Goal: Information Seeking & Learning: Learn about a topic

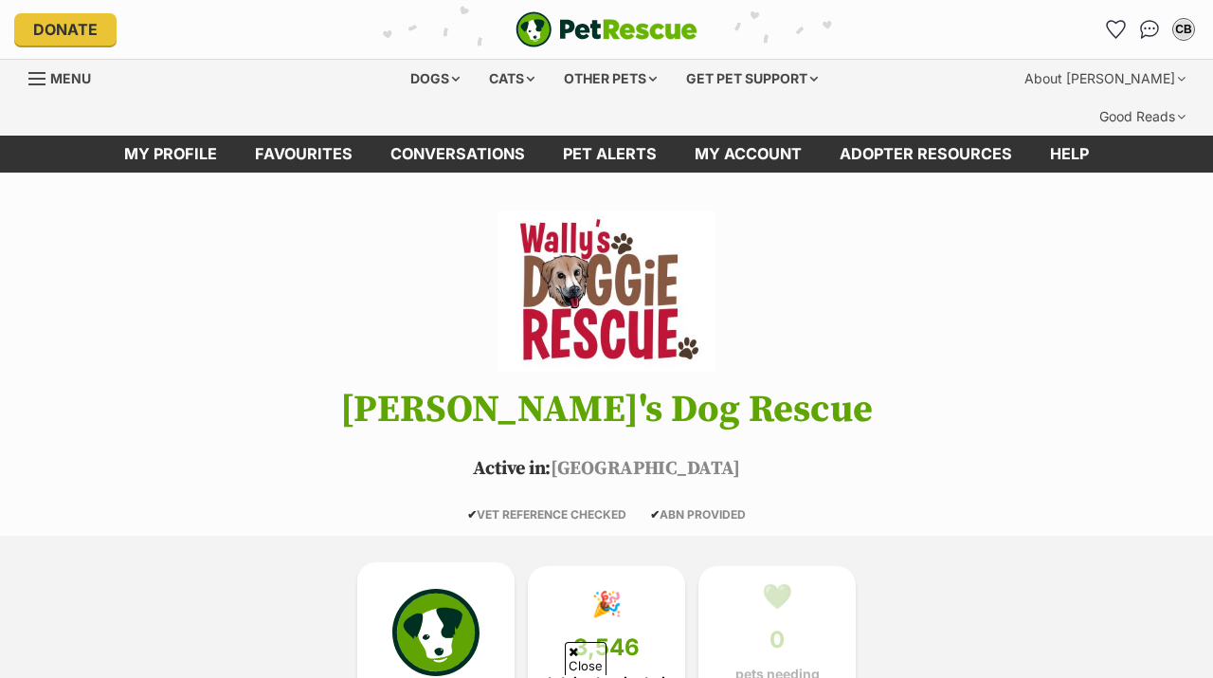
scroll to position [220, 0]
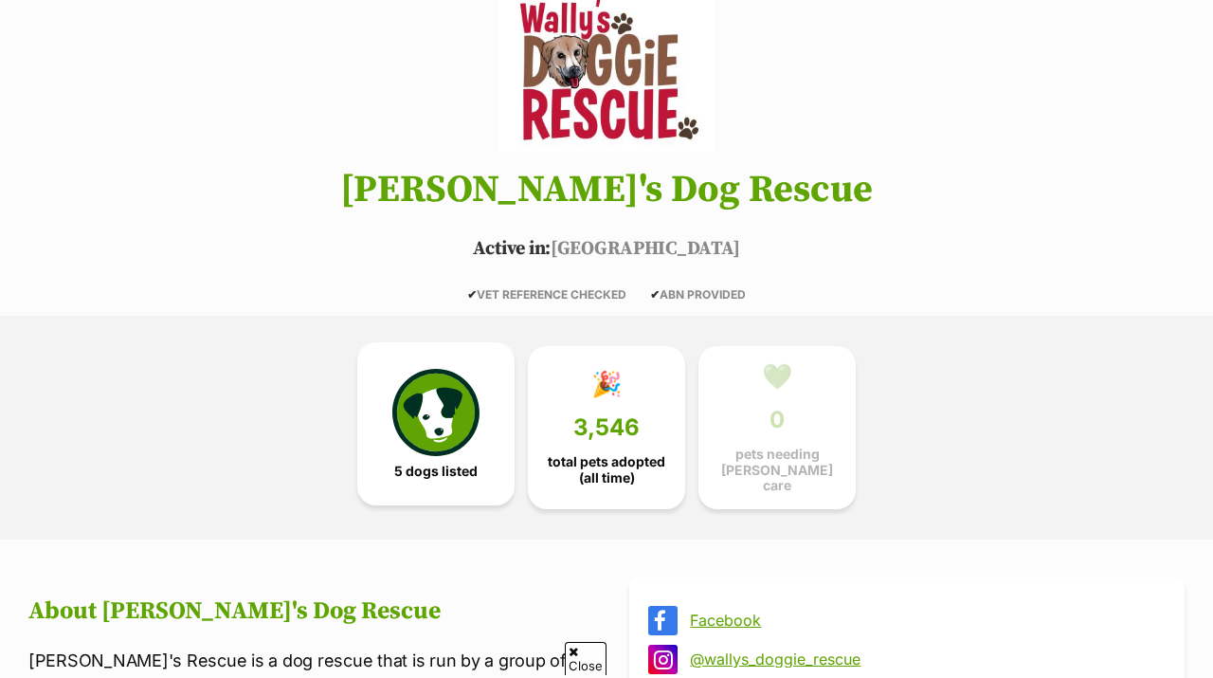
click at [447, 382] on img at bounding box center [435, 412] width 87 height 87
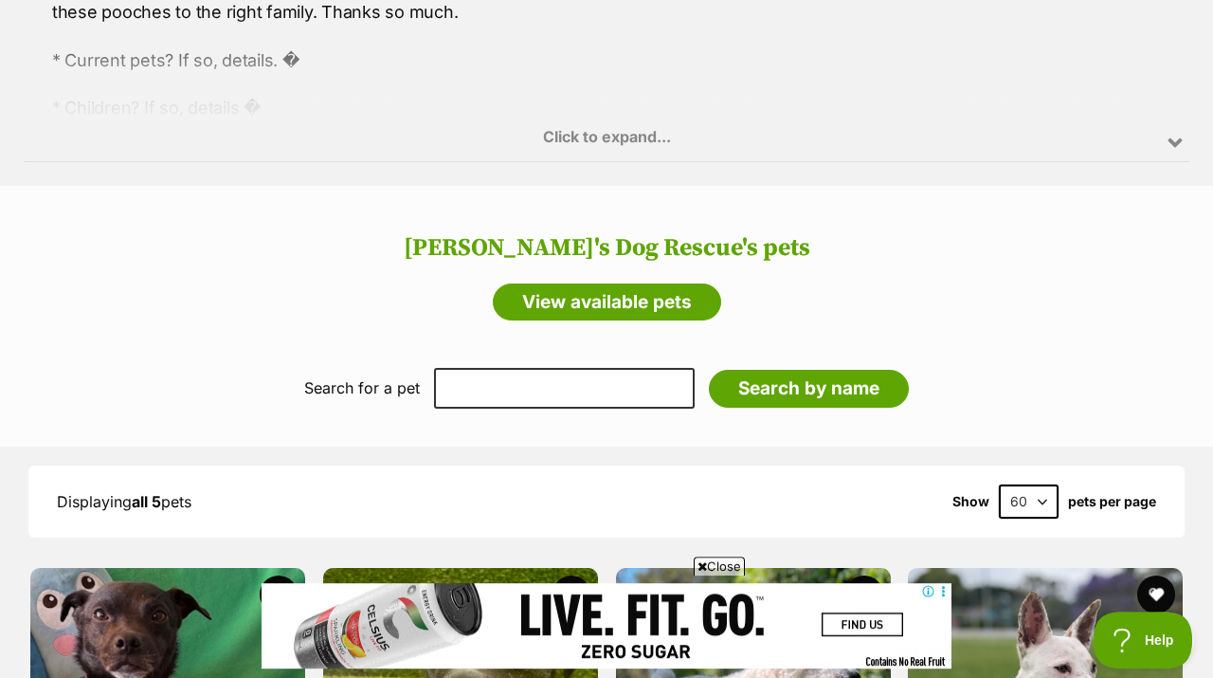
scroll to position [1475, 0]
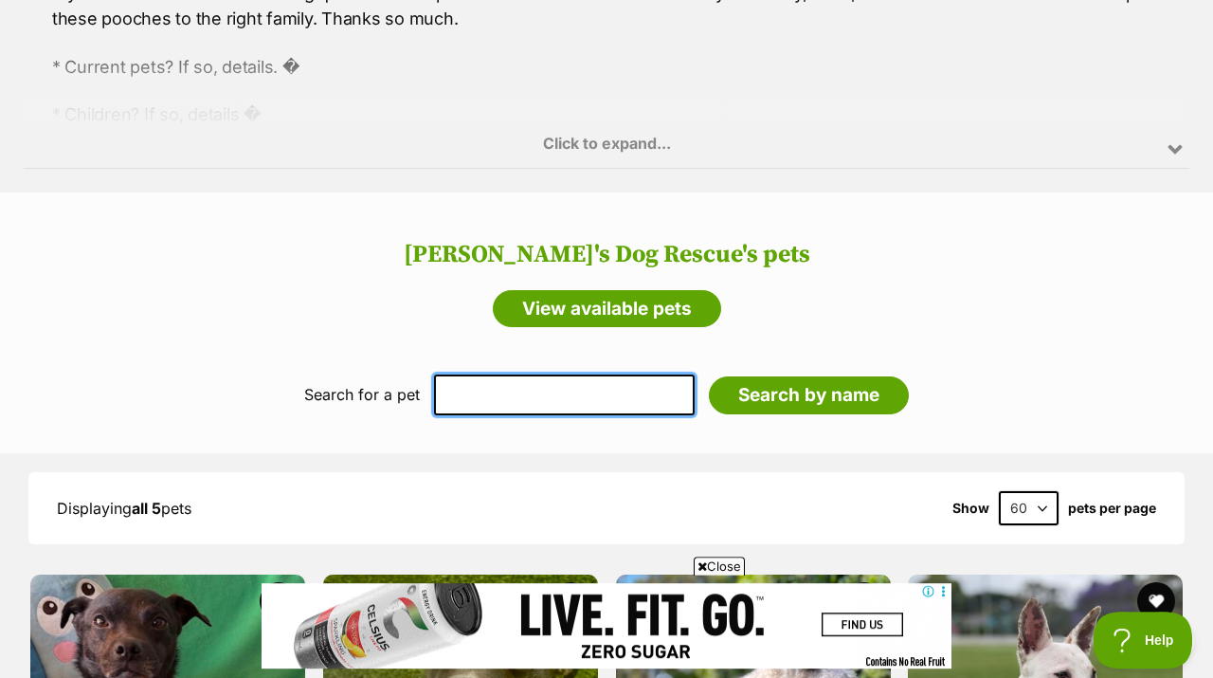
click at [534, 374] on input "text" at bounding box center [564, 394] width 261 height 40
type input "puppy"
click at [709, 376] on input "Search by name" at bounding box center [809, 395] width 200 height 38
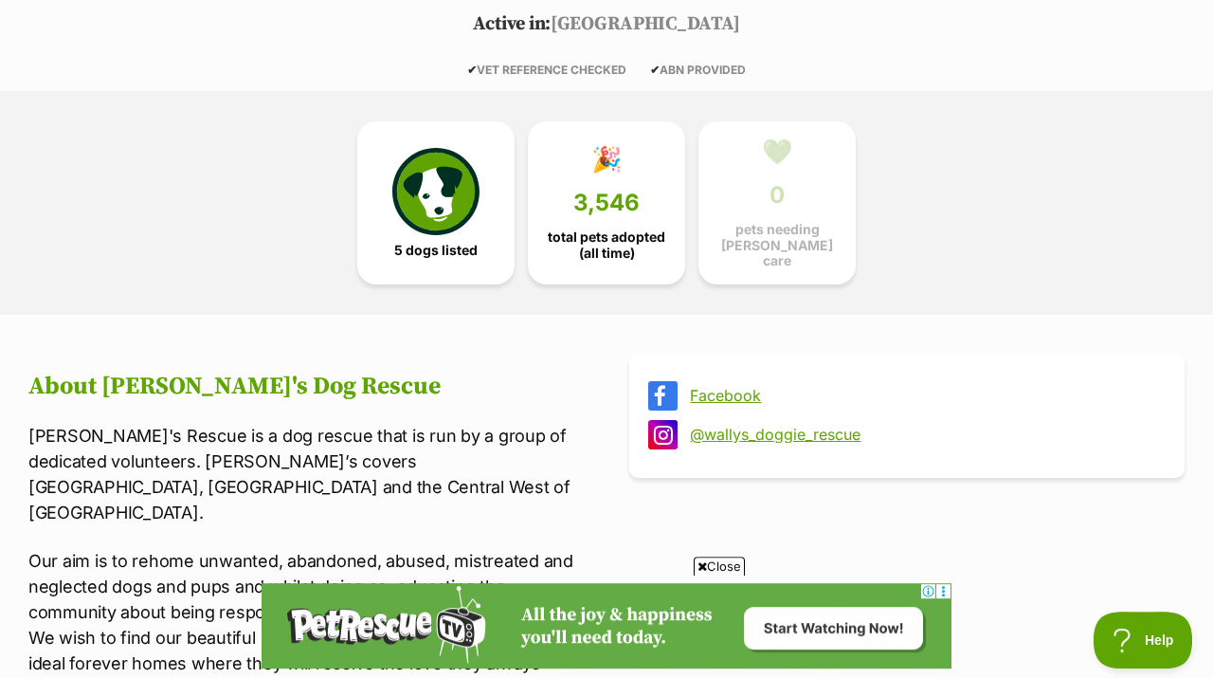
scroll to position [406, 0]
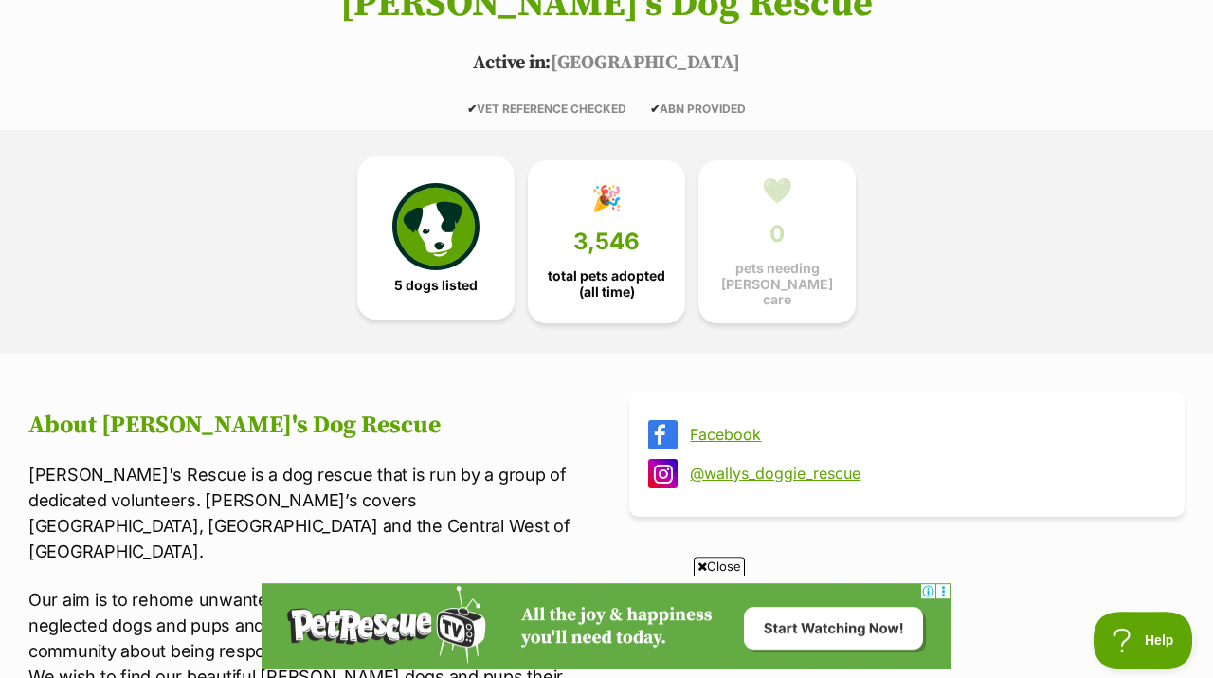
click at [463, 278] on span "5 dogs listed" at bounding box center [435, 285] width 83 height 15
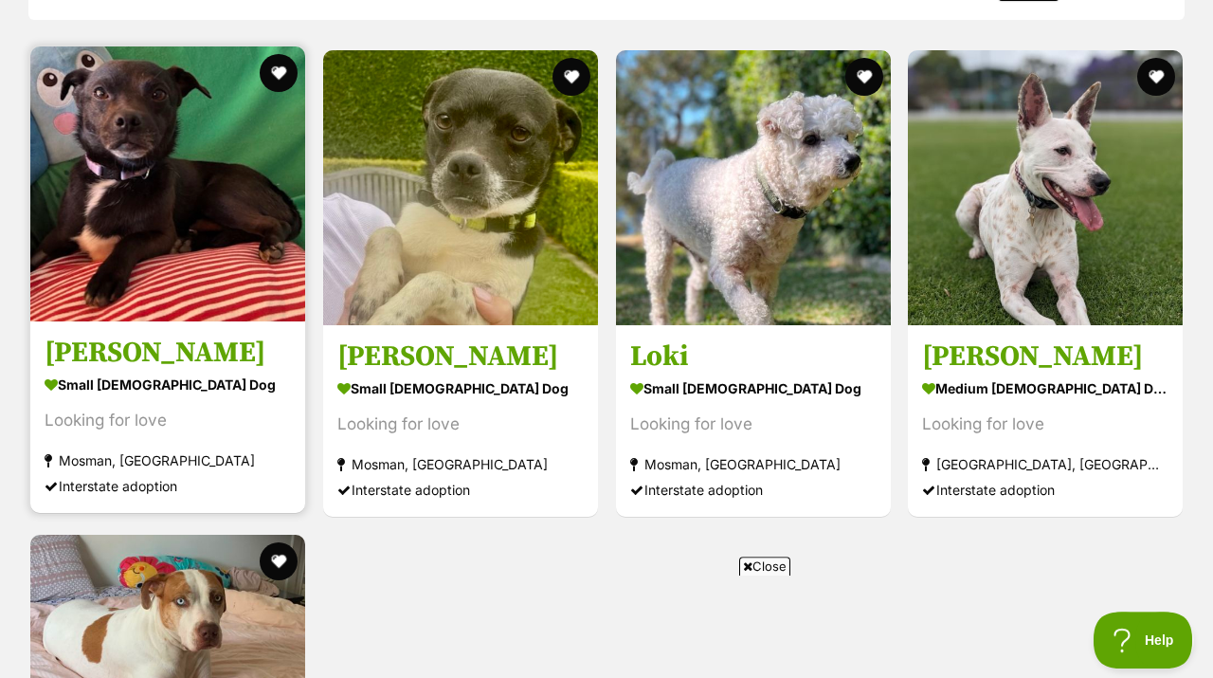
scroll to position [1938, 0]
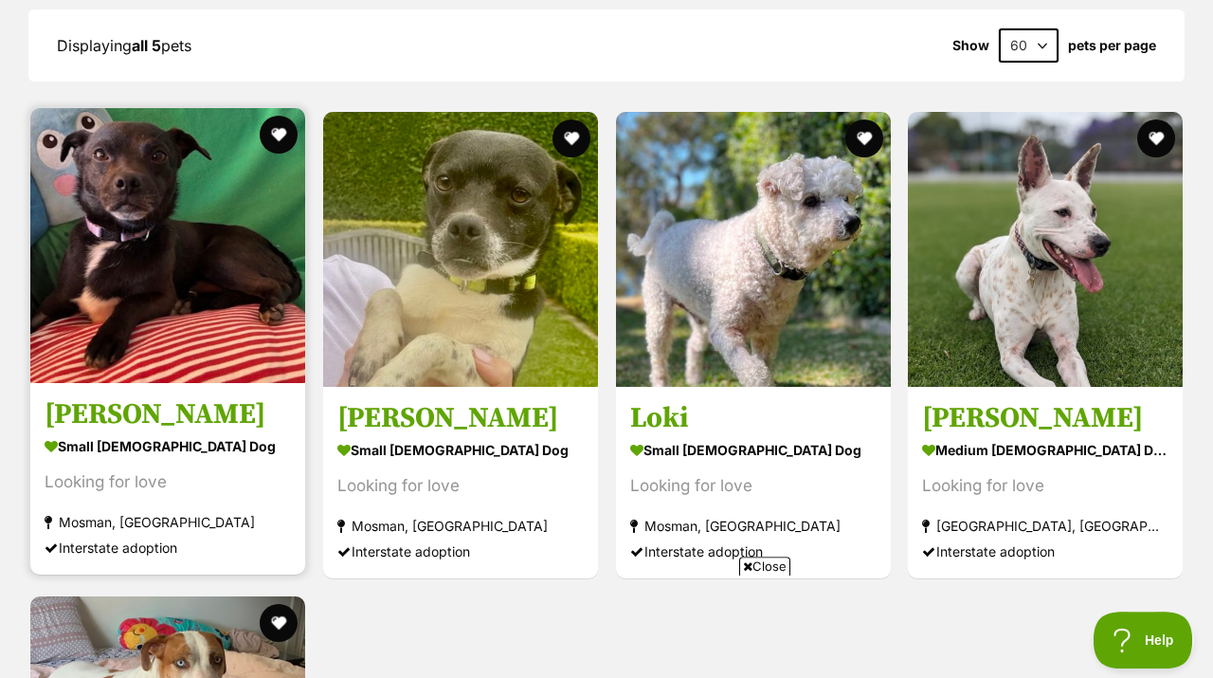
click at [241, 202] on img at bounding box center [167, 245] width 275 height 275
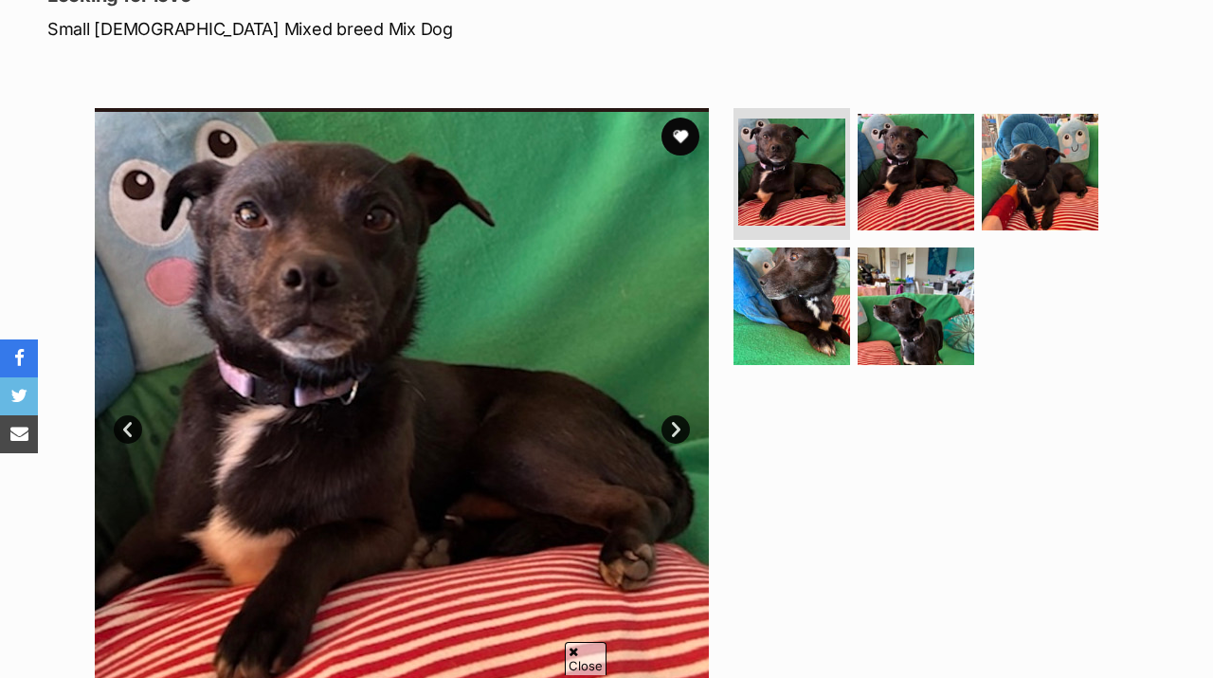
scroll to position [324, 0]
click at [678, 415] on link "Next" at bounding box center [676, 429] width 28 height 28
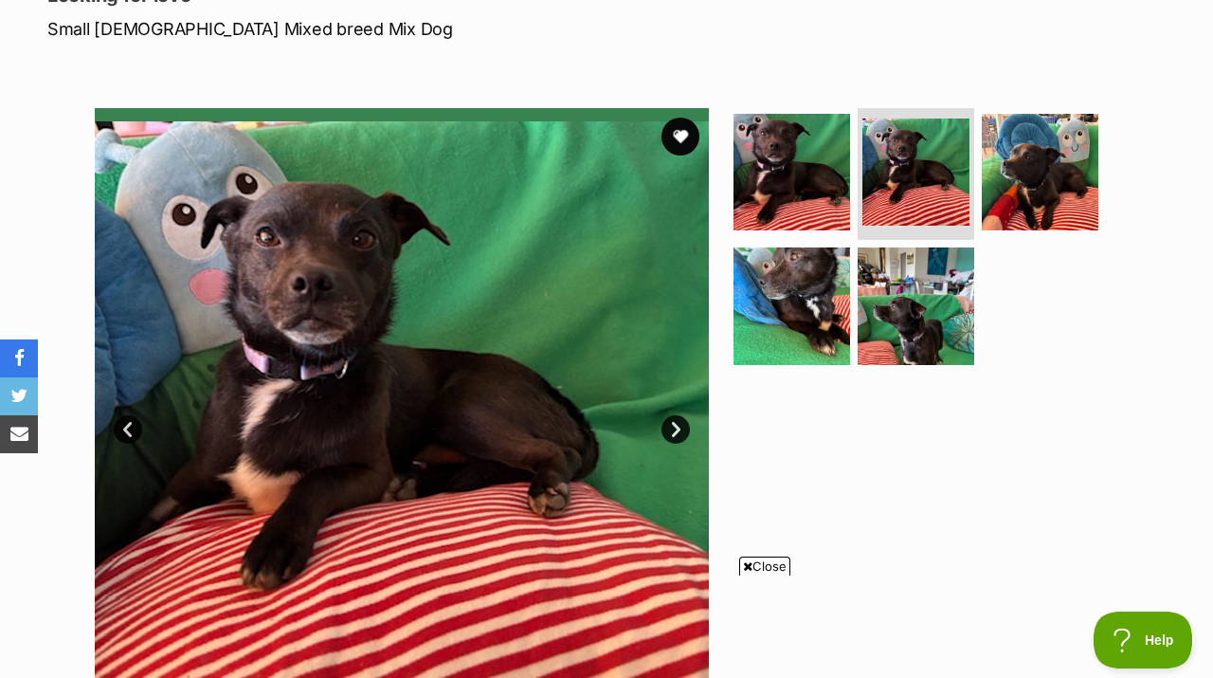
scroll to position [0, 0]
